Goal: Information Seeking & Learning: Learn about a topic

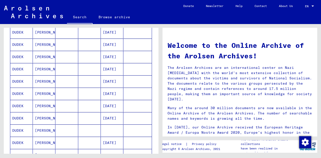
scroll to position [173, 0]
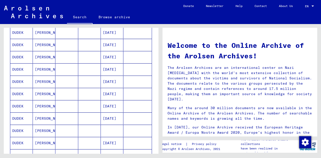
click at [41, 69] on mat-cell "[PERSON_NAME]" at bounding box center [44, 69] width 23 height 12
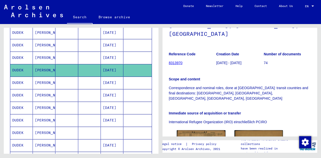
scroll to position [154, 0]
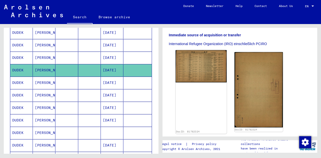
click at [200, 50] on img at bounding box center [201, 66] width 51 height 33
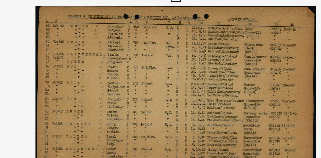
click at [191, 49] on img at bounding box center [160, 67] width 223 height 108
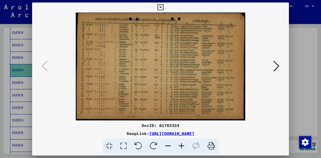
click at [160, 7] on icon at bounding box center [161, 8] width 6 height 6
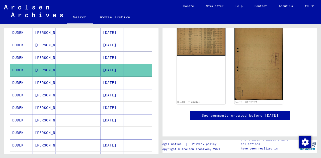
scroll to position [189, 0]
click at [200, 46] on div "DocID: 81762324" at bounding box center [201, 65] width 51 height 84
click at [194, 56] on div "DocID: 81762324" at bounding box center [201, 65] width 51 height 84
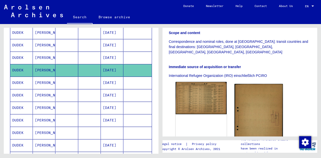
click at [205, 82] on img at bounding box center [201, 98] width 51 height 33
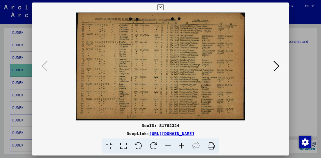
click at [159, 133] on link "[URL][DOMAIN_NAME]" at bounding box center [171, 133] width 45 height 5
click at [159, 8] on icon at bounding box center [161, 8] width 6 height 6
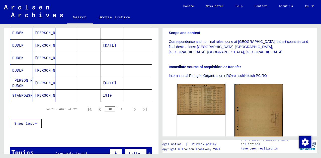
scroll to position [275, 0]
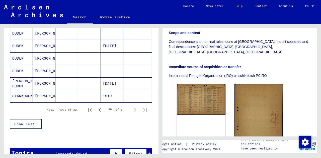
click at [43, 69] on mat-cell "[PERSON_NAME]" at bounding box center [44, 71] width 23 height 12
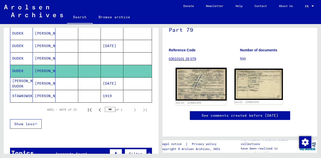
scroll to position [55, 0]
click at [199, 68] on img at bounding box center [201, 84] width 51 height 33
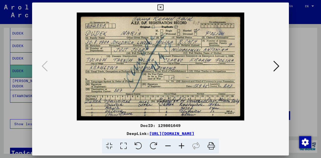
click at [161, 5] on icon at bounding box center [161, 8] width 6 height 6
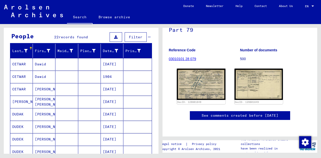
scroll to position [0, 0]
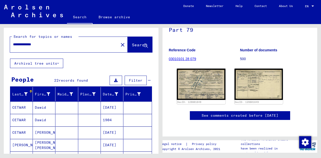
click at [42, 43] on input "**********" at bounding box center [64, 44] width 103 height 5
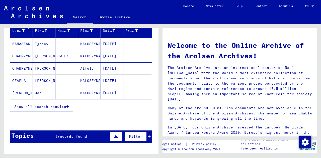
scroll to position [63, 0]
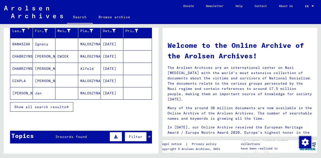
click at [61, 107] on span "Show all search results" at bounding box center [40, 107] width 52 height 5
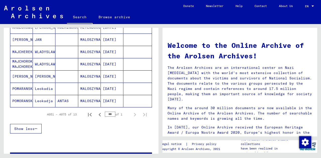
scroll to position [159, 0]
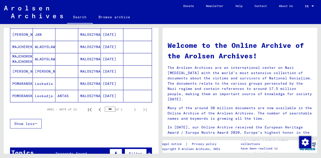
click at [37, 71] on mat-cell "[PERSON_NAME]" at bounding box center [44, 71] width 23 height 12
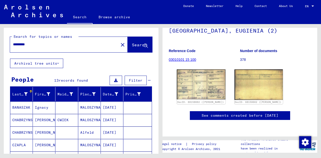
click at [32, 46] on input "*********" at bounding box center [64, 44] width 103 height 5
type input "*"
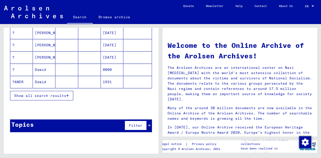
scroll to position [74, 0]
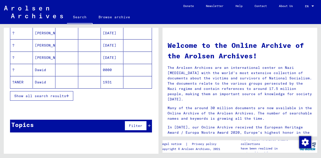
click at [53, 96] on span "Show all search results" at bounding box center [40, 96] width 52 height 5
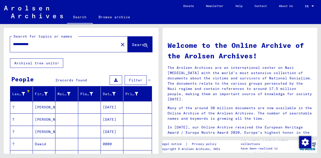
scroll to position [0, 0]
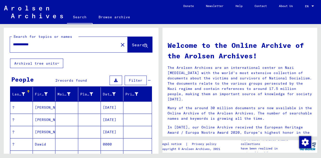
click at [134, 80] on span "Filter" at bounding box center [136, 80] width 14 height 5
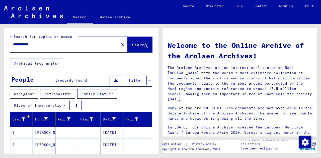
click at [43, 45] on input "**********" at bounding box center [63, 44] width 100 height 5
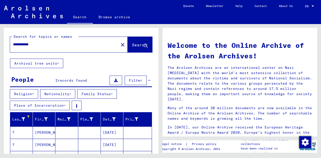
click at [43, 45] on input "**********" at bounding box center [63, 44] width 100 height 5
type input "*****"
click at [105, 18] on link "Browse archive" at bounding box center [115, 17] width 44 height 12
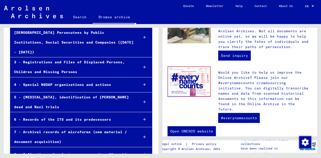
scroll to position [78, 0]
click at [137, 95] on div at bounding box center [144, 102] width 15 height 15
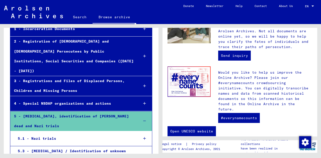
scroll to position [59, 0]
click at [84, 99] on div "4 - Special NSDAP organizations and actions" at bounding box center [72, 104] width 124 height 10
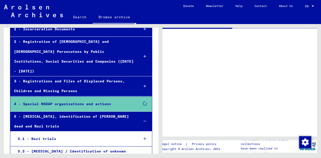
click at [106, 77] on div "3 - Registrations and Files of Displaced Persons, Children and Missing Persons" at bounding box center [72, 87] width 125 height 20
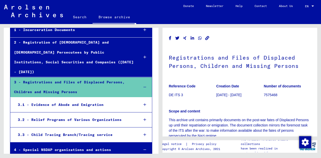
scroll to position [59, 0]
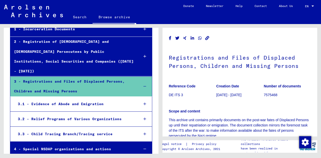
click at [75, 129] on div "3.3 - Child Tracing Branch/Tracing service" at bounding box center [74, 134] width 121 height 10
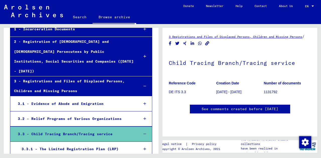
scroll to position [11, 0]
click at [267, 90] on p "1131792" at bounding box center [287, 92] width 47 height 5
click at [266, 90] on p "1131792" at bounding box center [287, 92] width 47 height 5
click at [226, 90] on p "[DATE] - [DATE]" at bounding box center [239, 92] width 47 height 5
click at [178, 81] on b "Reference Code" at bounding box center [182, 83] width 27 height 4
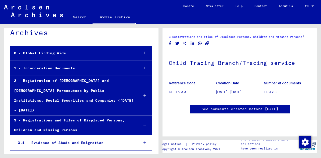
scroll to position [0, 0]
